Goal: Use online tool/utility: Utilize a website feature to perform a specific function

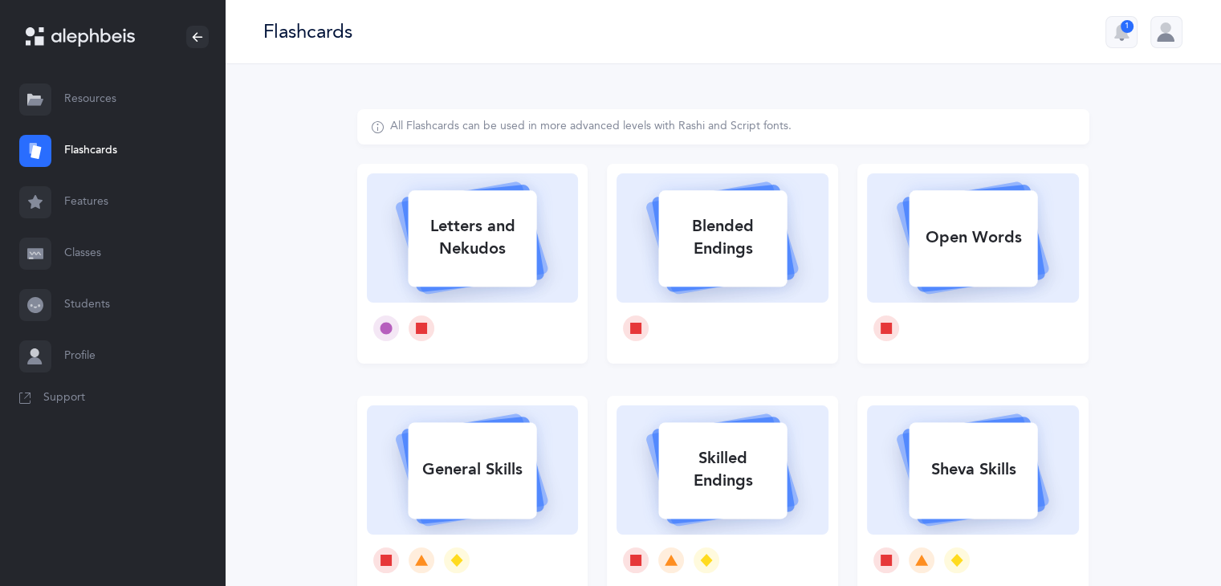
select select
select select "single"
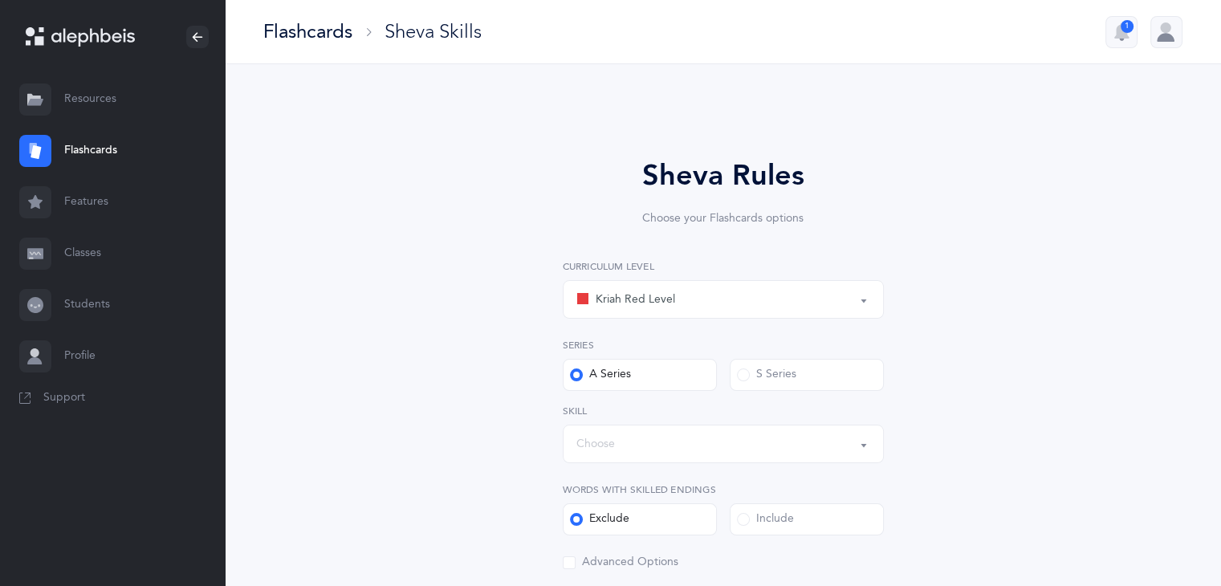
click at [100, 152] on link "Flashcards" at bounding box center [112, 150] width 225 height 51
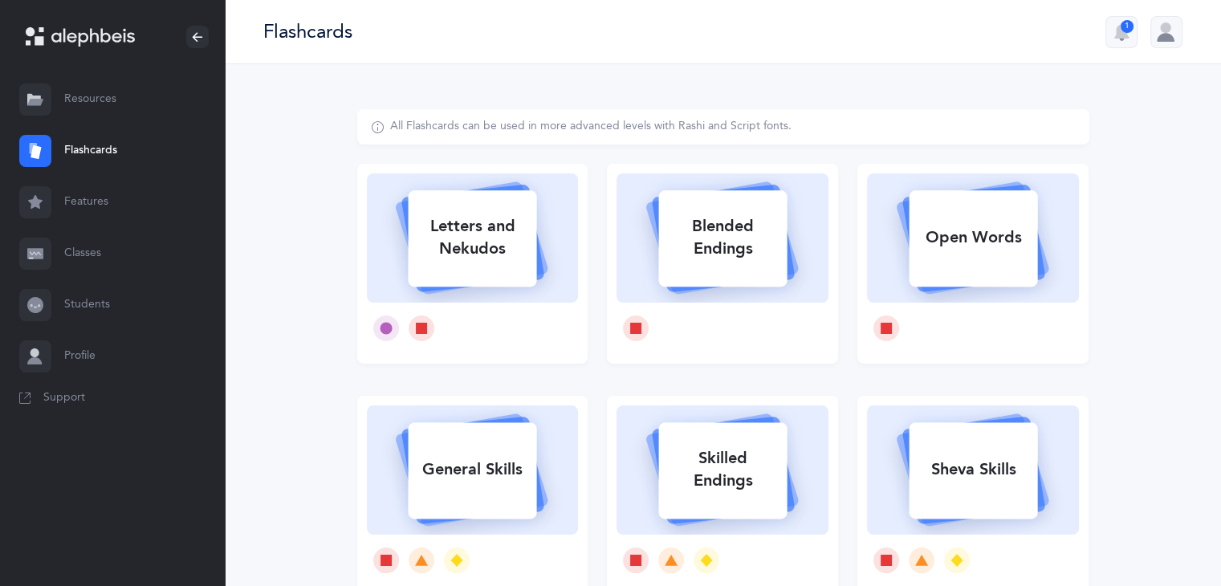
click at [100, 152] on link "Flashcards" at bounding box center [112, 150] width 225 height 51
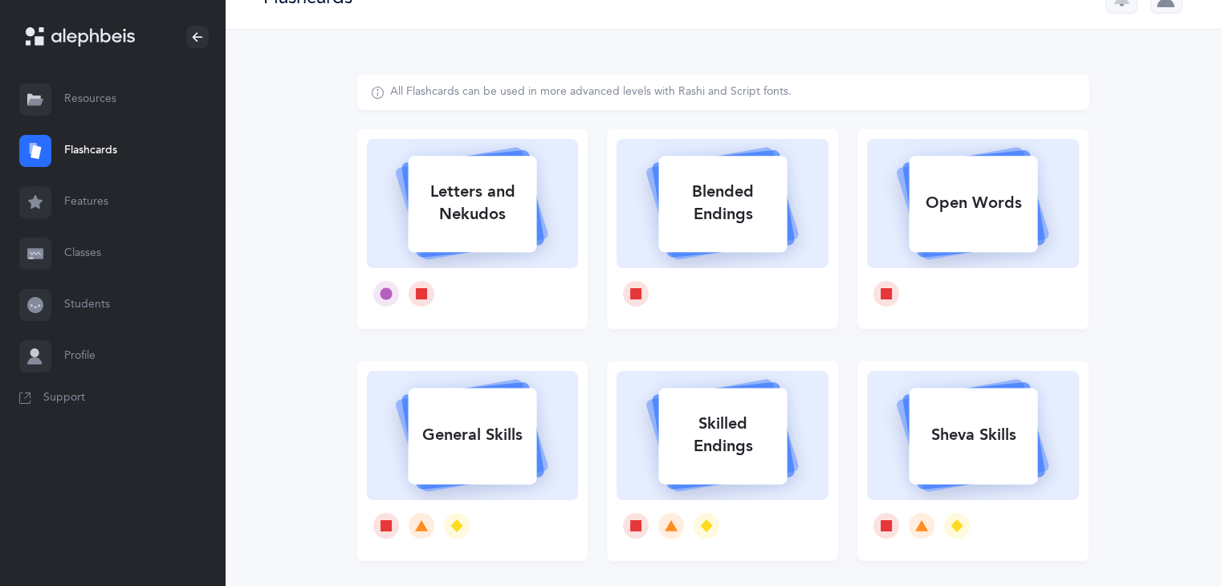
scroll to position [34, 0]
click at [456, 306] on div at bounding box center [473, 294] width 212 height 51
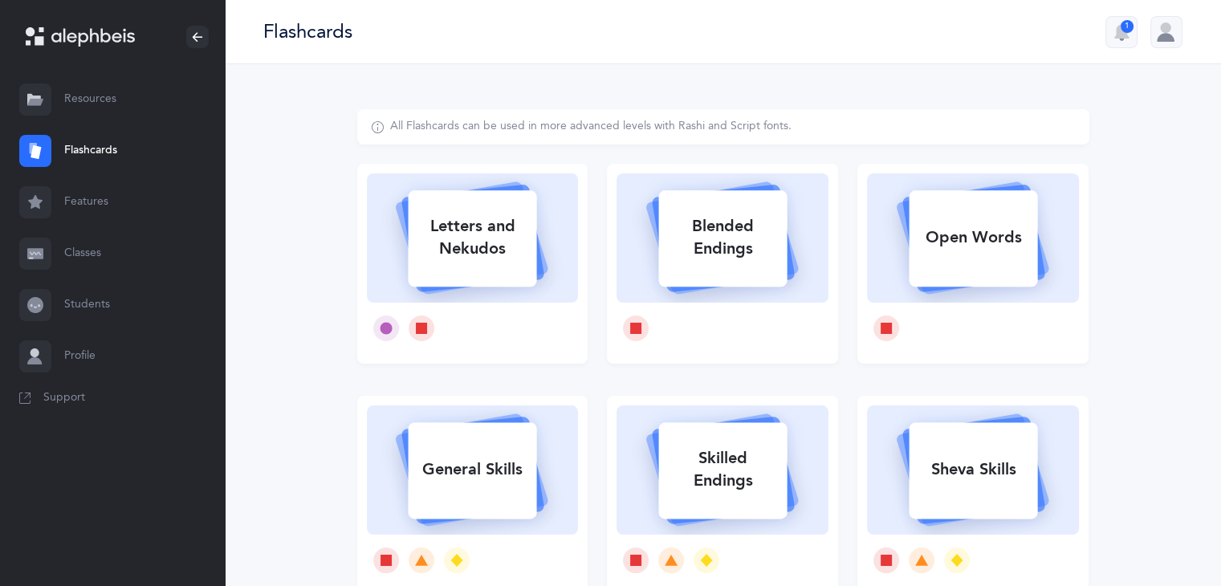
select select
select select "single"
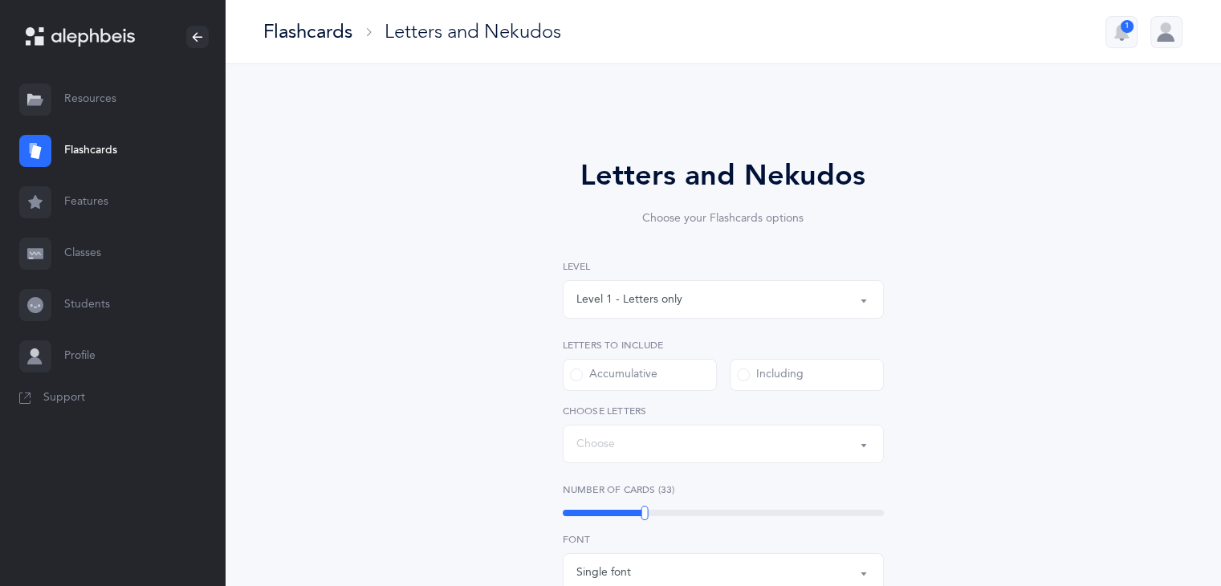
click at [456, 306] on div "Letters and Nekudos Choose your Flashcards options Level 1 - Letters only Level…" at bounding box center [723, 555] width 732 height 892
select select "27"
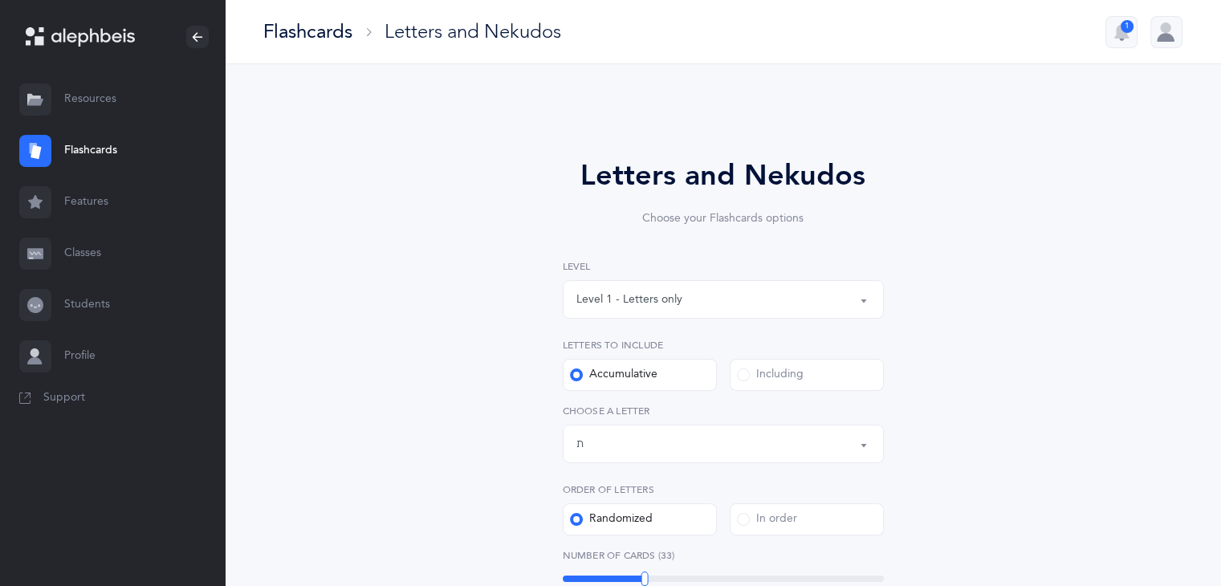
click at [862, 297] on button "Level 1 - Letters only" at bounding box center [723, 299] width 321 height 39
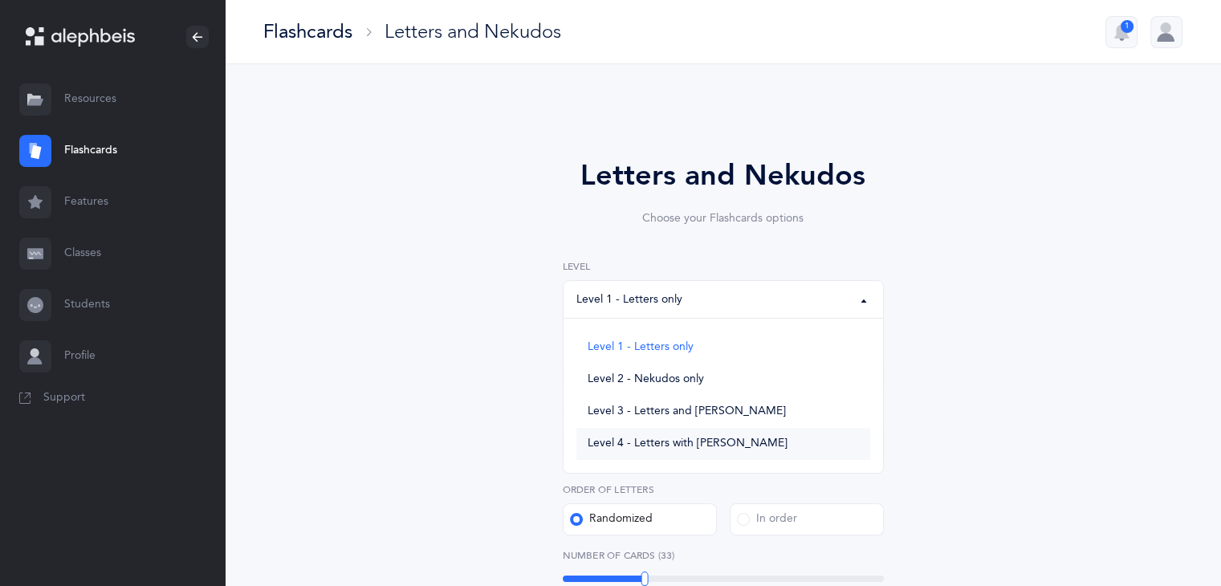
click at [707, 450] on link "Level 4 - Letters with Nekudos" at bounding box center [724, 444] width 294 height 32
select select "4"
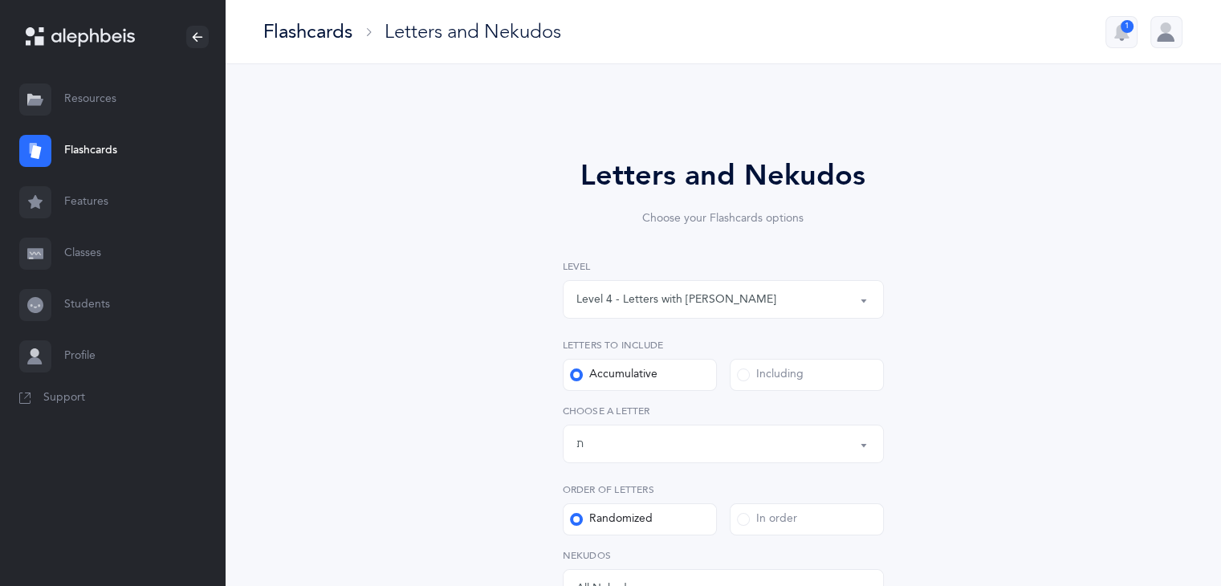
click at [707, 450] on div "Letters up until: ת" at bounding box center [724, 443] width 294 height 27
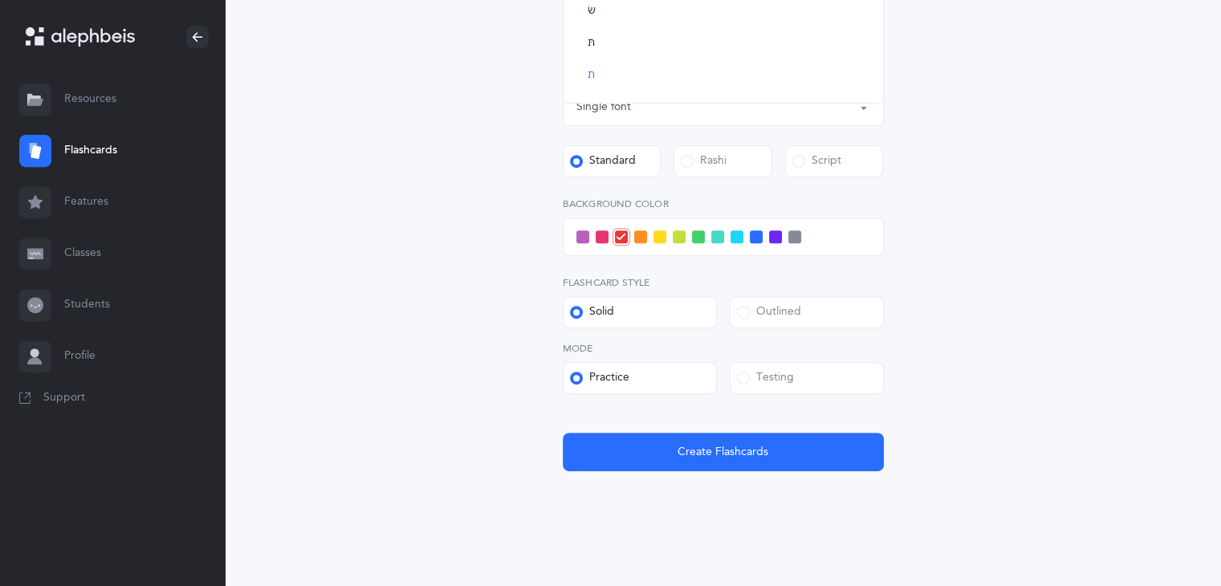
scroll to position [624, 0]
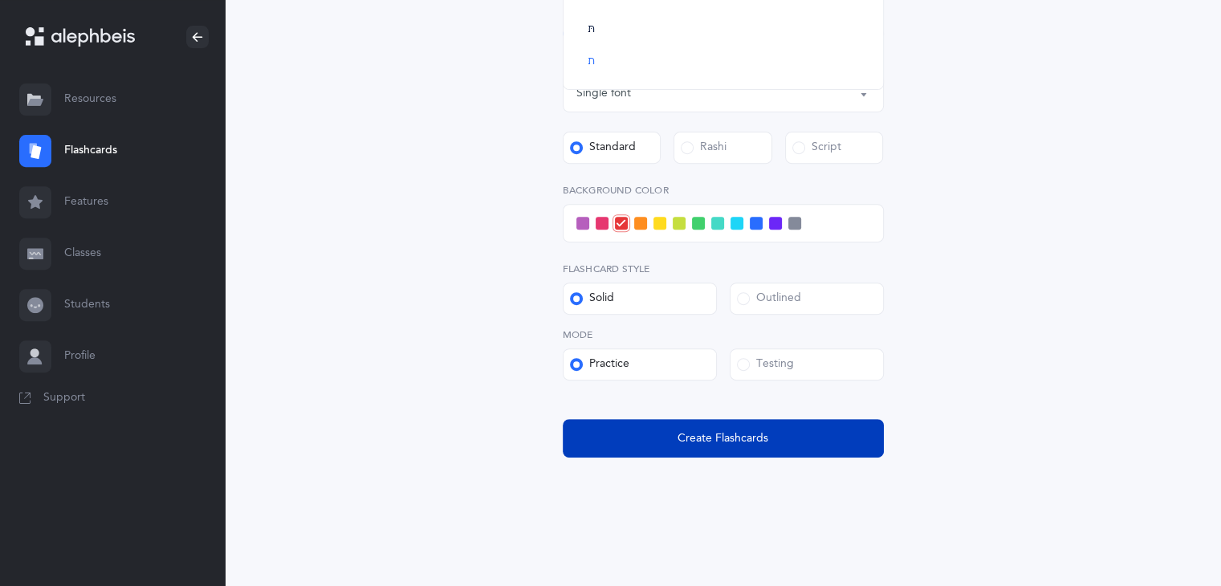
click at [763, 445] on span "Create Flashcards" at bounding box center [723, 438] width 91 height 17
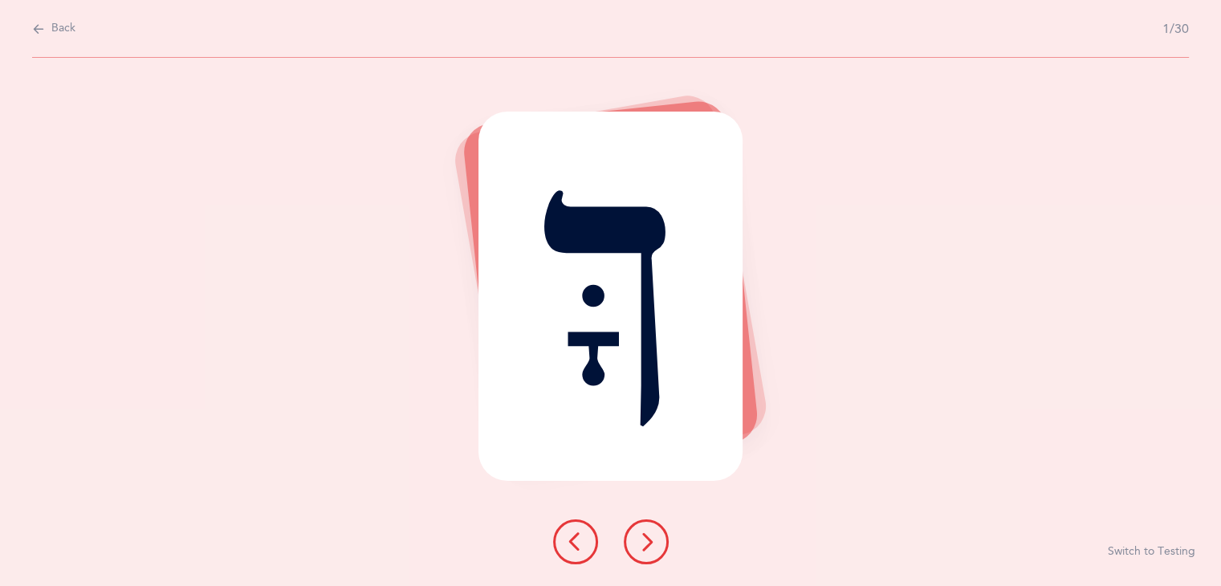
scroll to position [0, 0]
click at [655, 544] on icon at bounding box center [651, 541] width 19 height 19
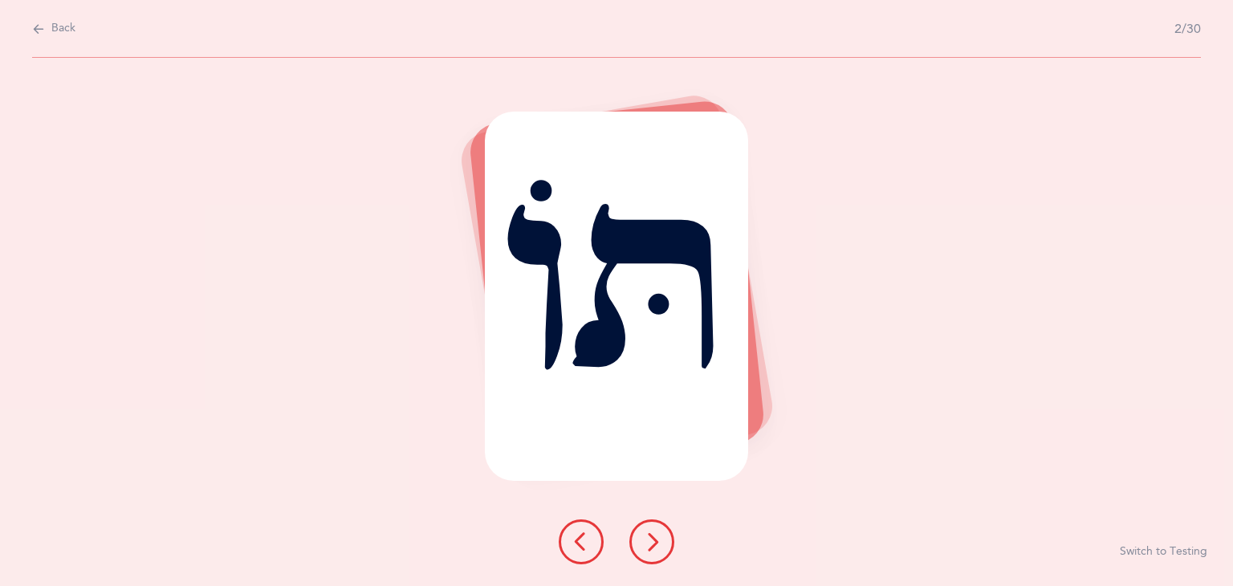
click at [655, 544] on icon at bounding box center [651, 541] width 19 height 19
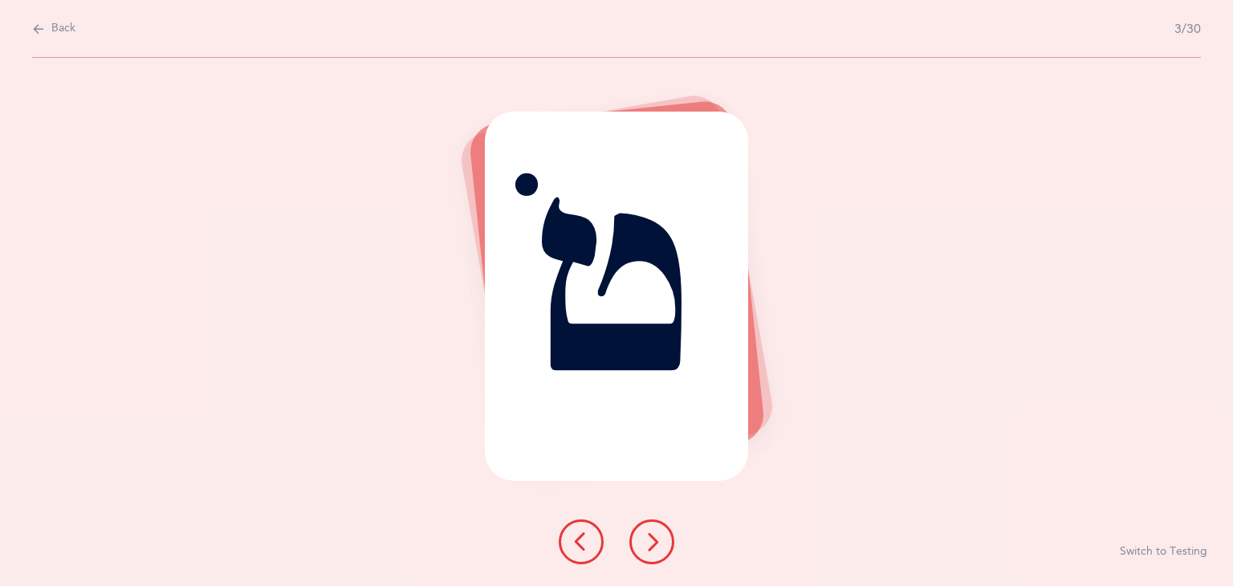
click at [64, 26] on span "Back" at bounding box center [63, 29] width 24 height 16
select select "4"
select select "27"
select select "single"
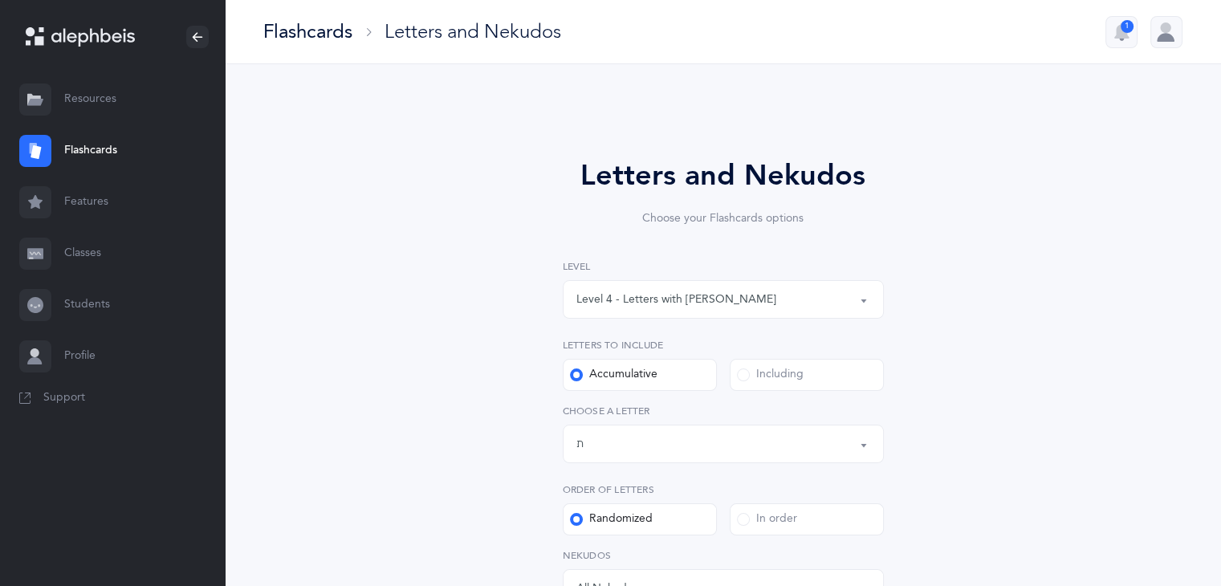
select select
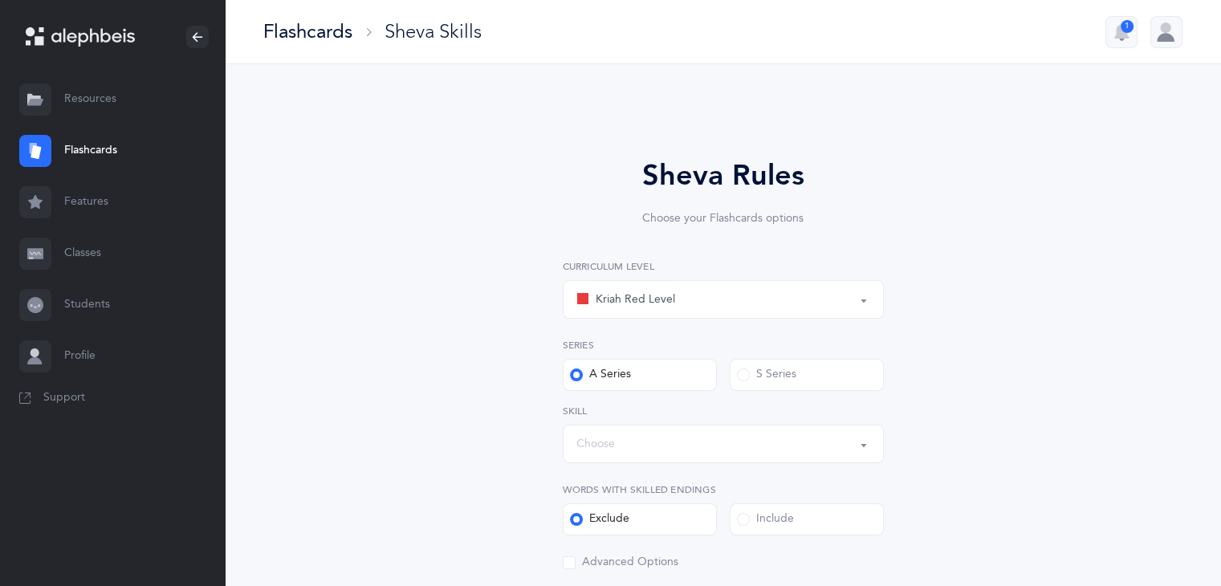
click at [864, 445] on button "Choose" at bounding box center [723, 444] width 321 height 39
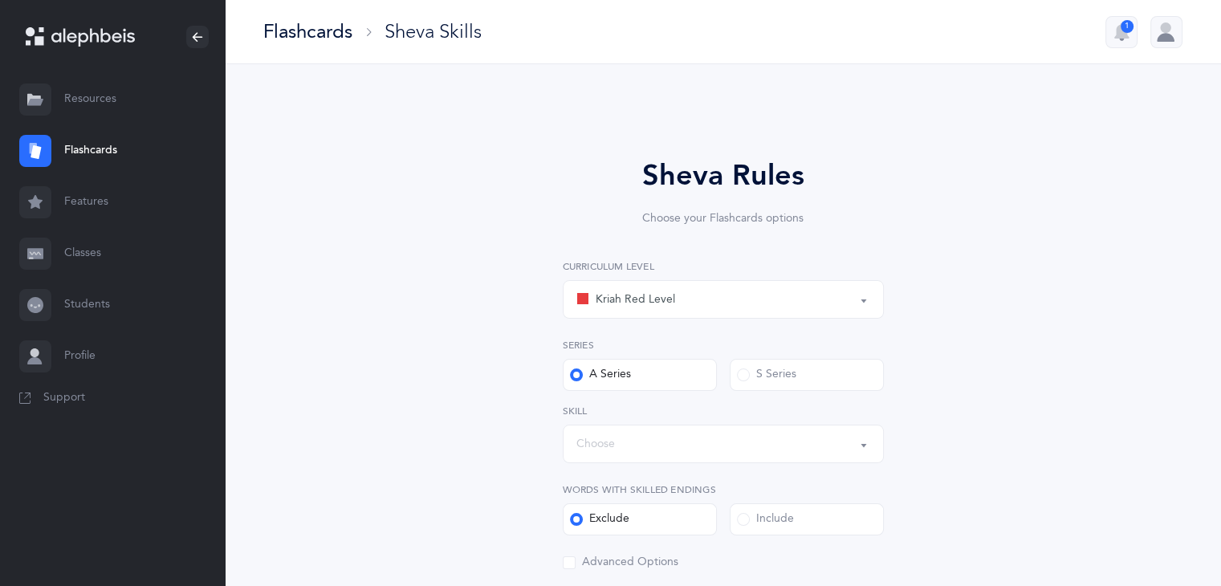
click at [863, 294] on button "Kriah Red Level" at bounding box center [723, 299] width 321 height 39
click at [669, 353] on span "Kriah Red Level" at bounding box center [646, 347] width 79 height 14
click at [669, 353] on div "Series A Series S Series" at bounding box center [723, 364] width 321 height 53
click at [863, 449] on button "Choose" at bounding box center [723, 444] width 321 height 39
select select
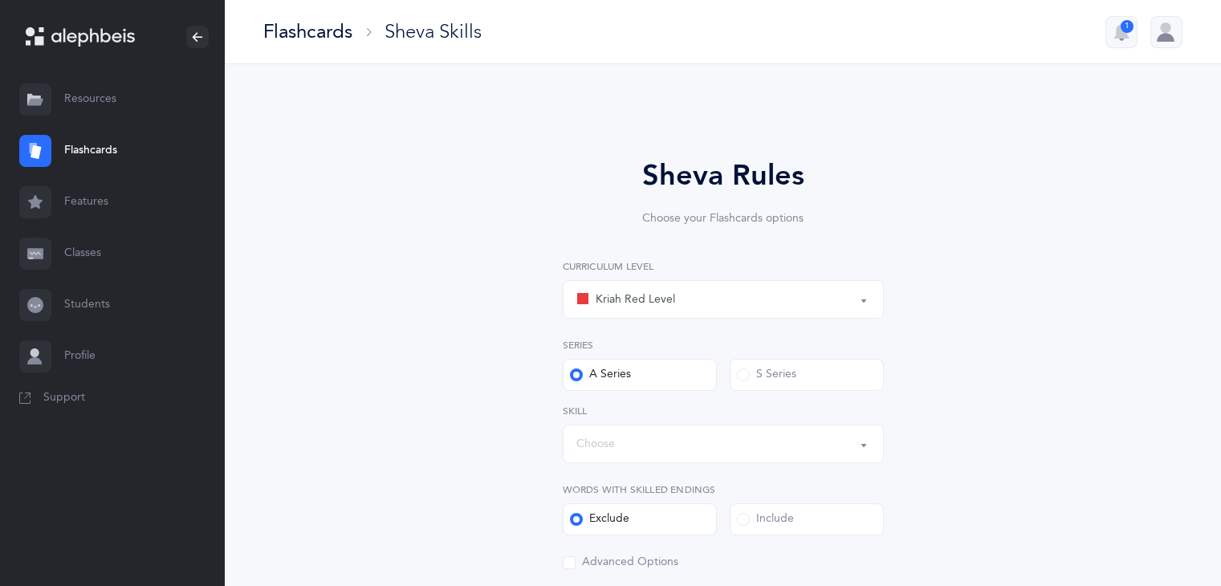
select select "single"
